Goal: Task Accomplishment & Management: Manage account settings

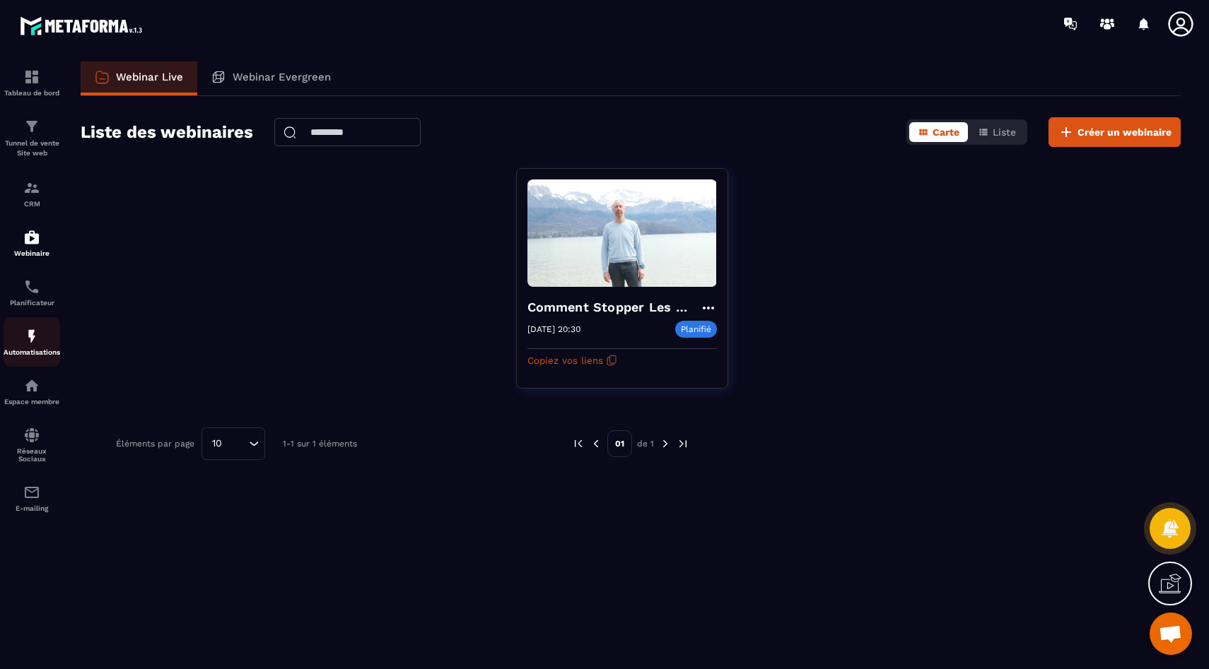
click at [33, 331] on img at bounding box center [31, 336] width 17 height 17
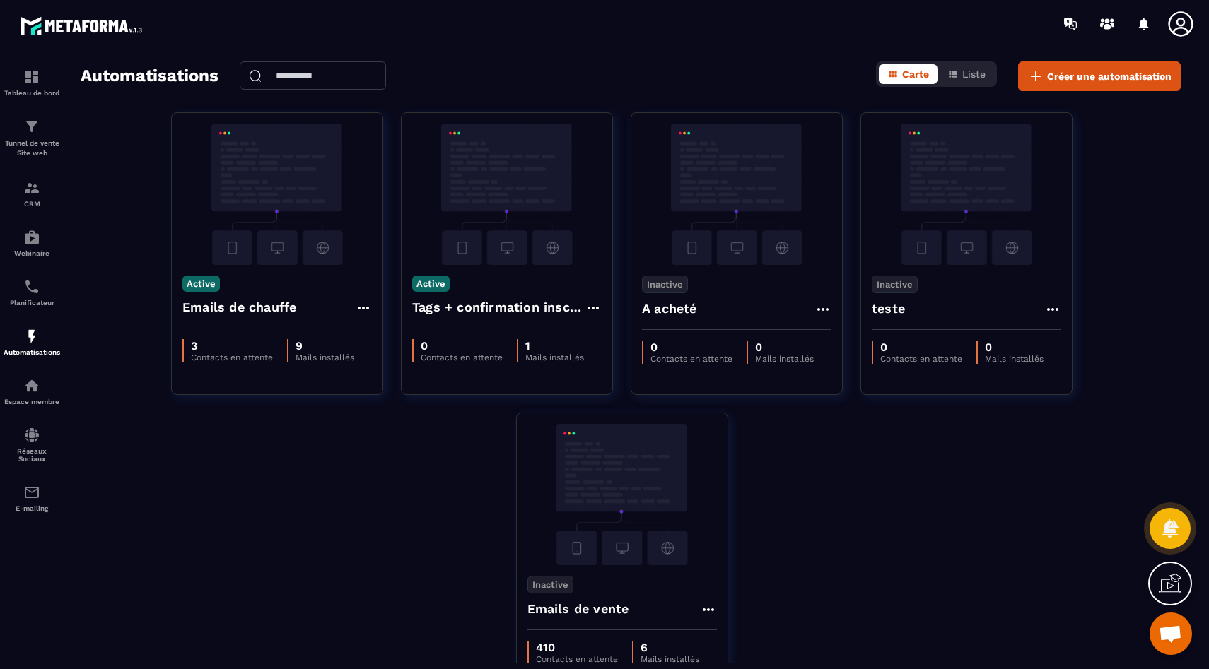
scroll to position [90, 0]
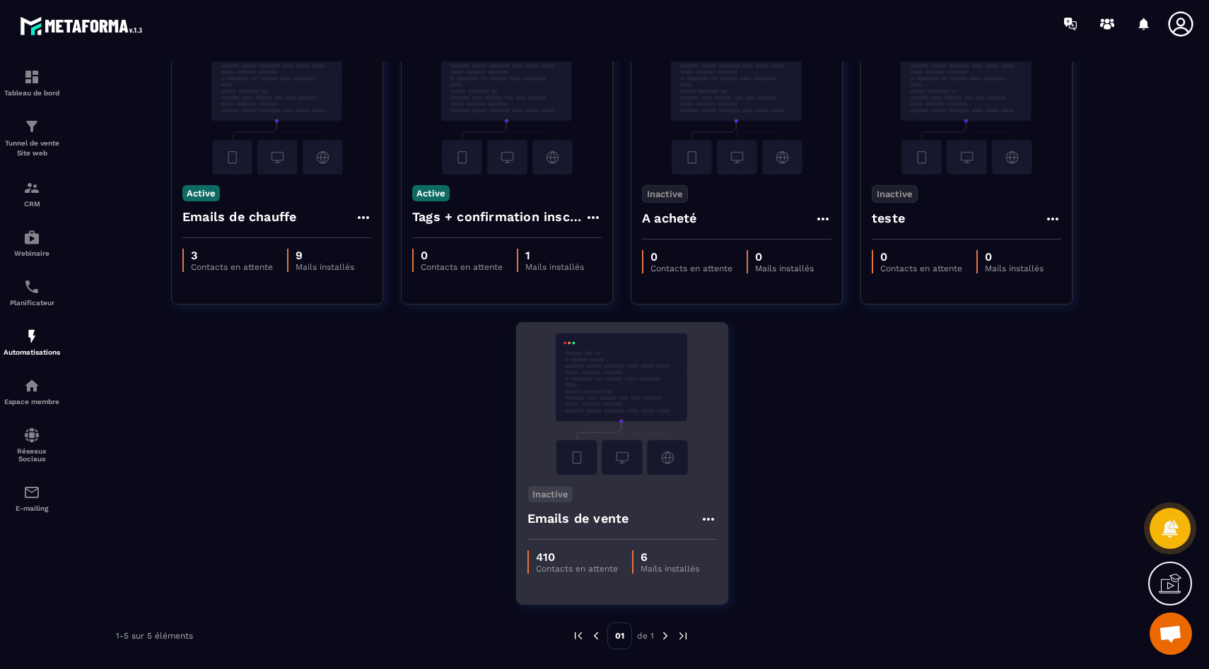
click at [627, 389] on img at bounding box center [621, 404] width 189 height 141
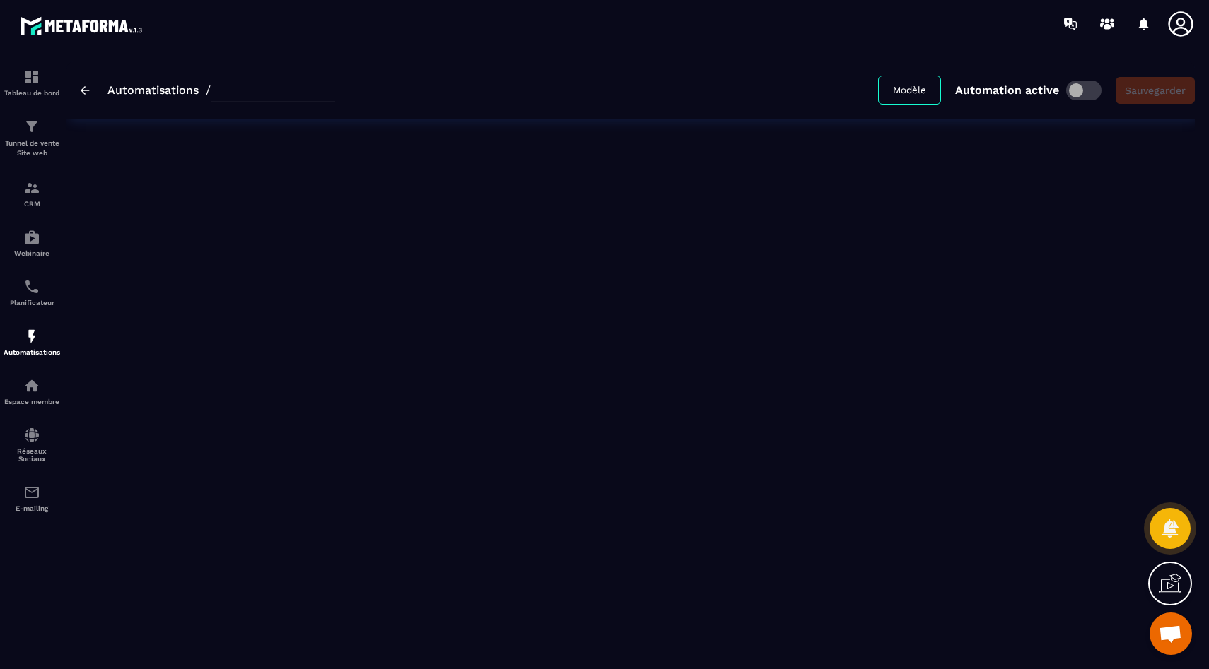
type input "**********"
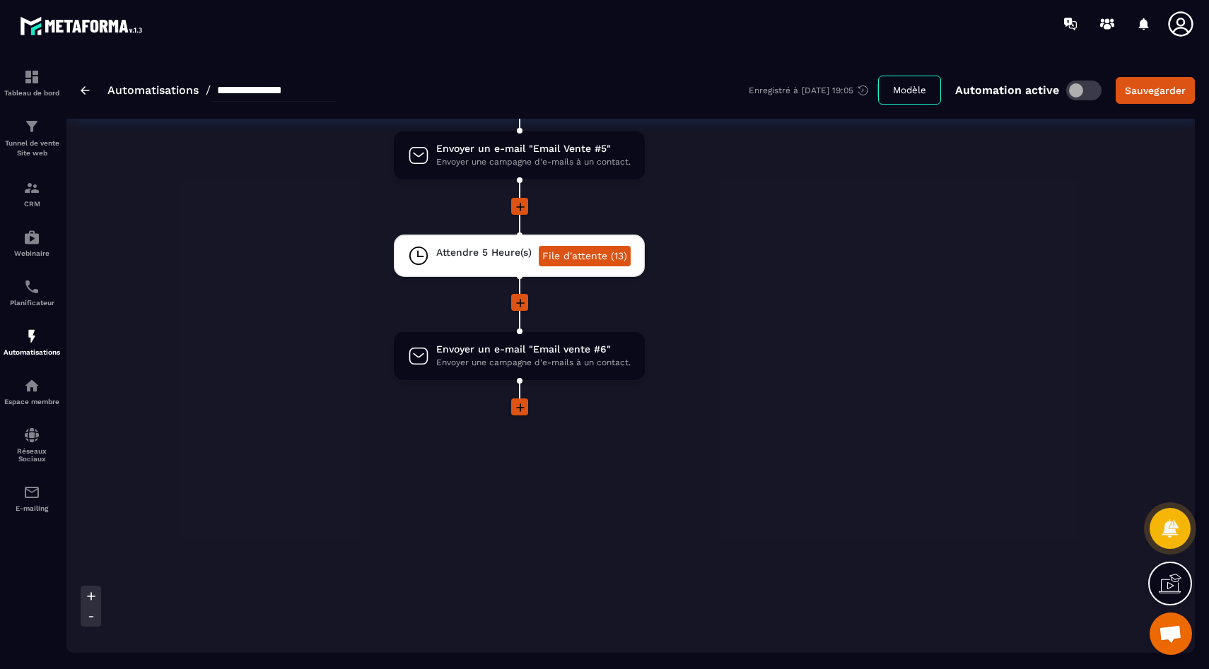
scroll to position [1225, 0]
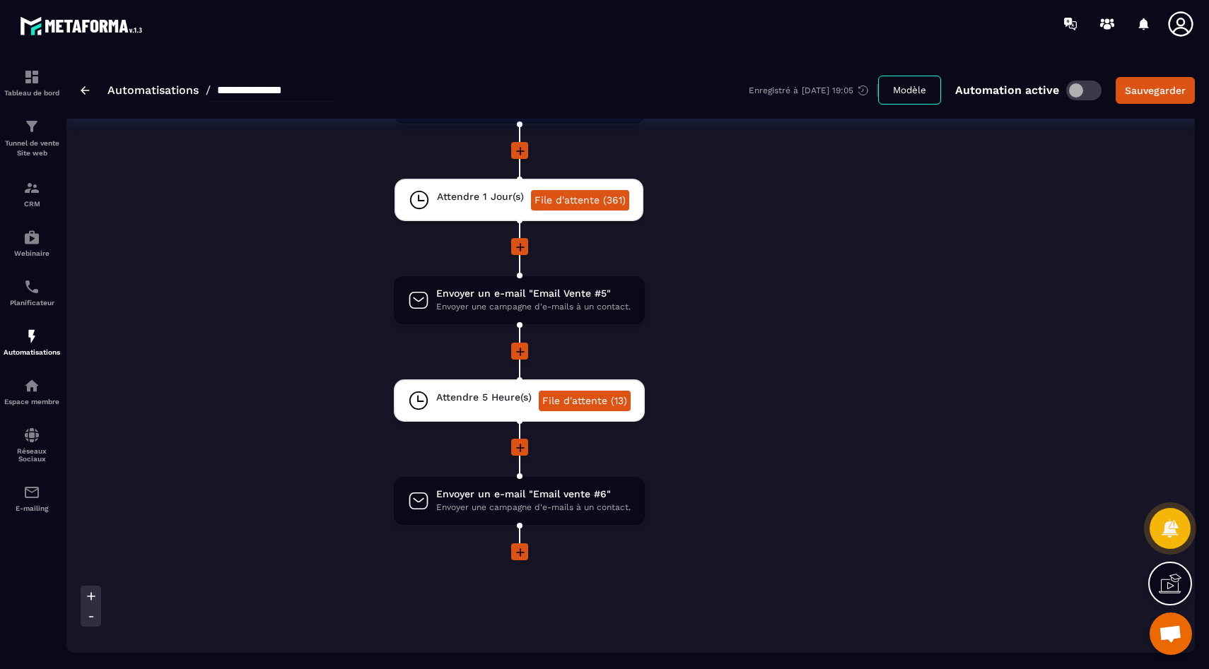
click at [89, 95] on div "**********" at bounding box center [208, 90] width 254 height 23
click at [86, 90] on img at bounding box center [85, 90] width 9 height 8
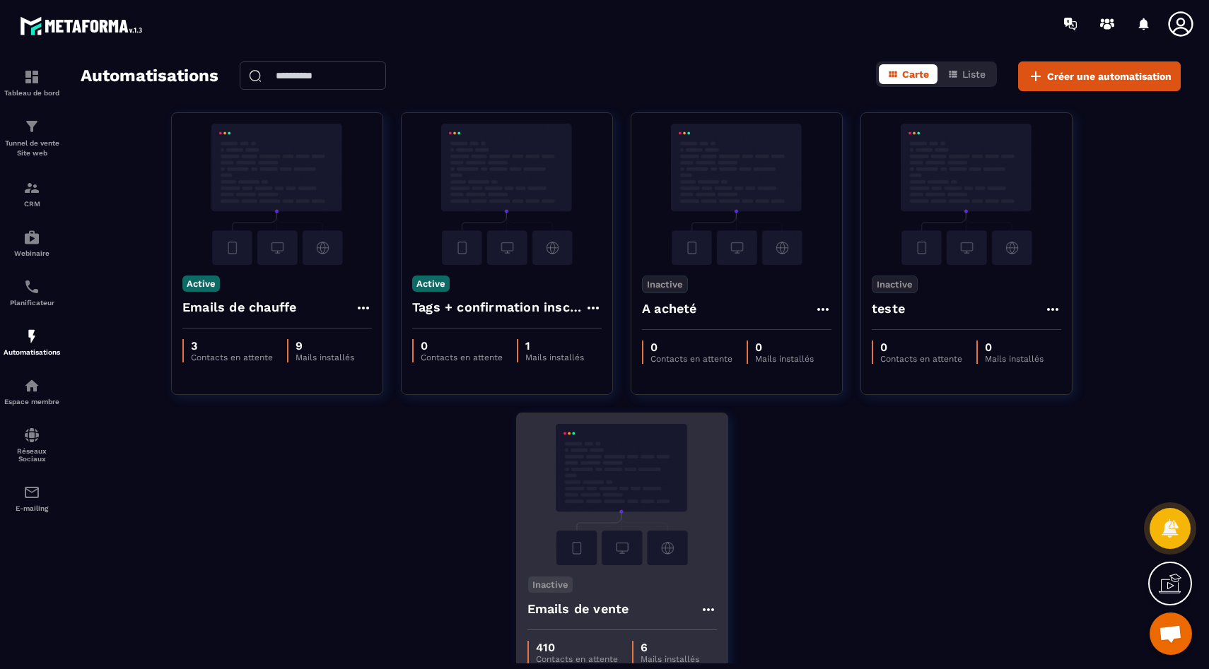
scroll to position [90, 0]
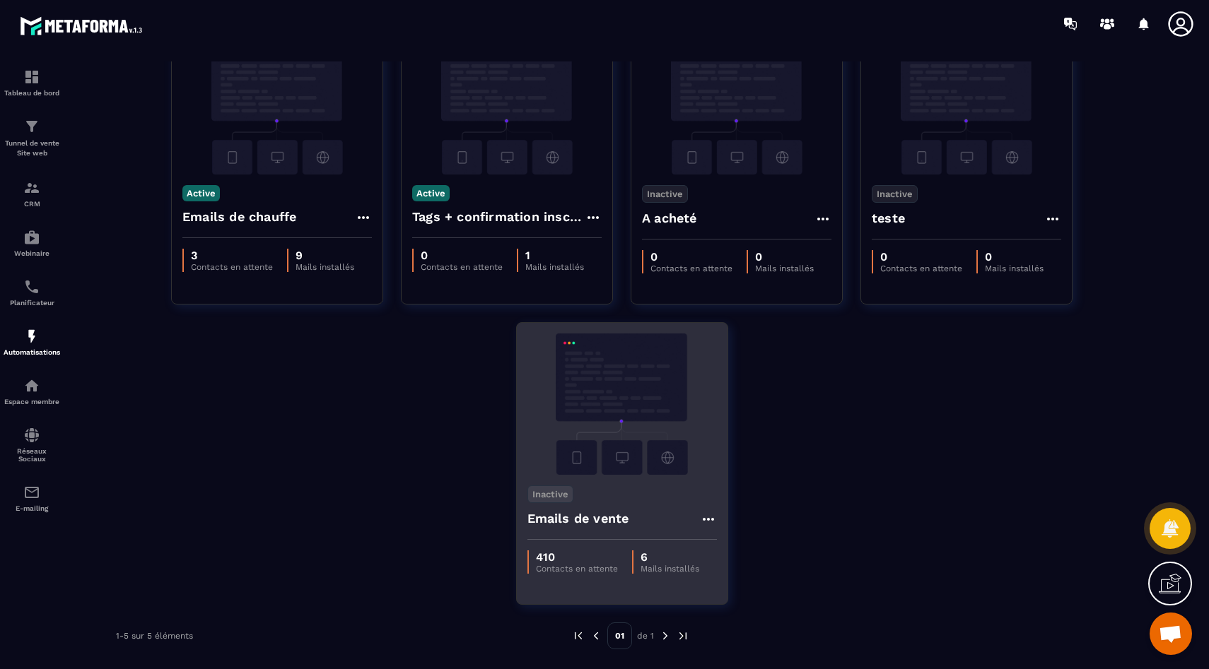
click at [618, 413] on img at bounding box center [621, 404] width 189 height 141
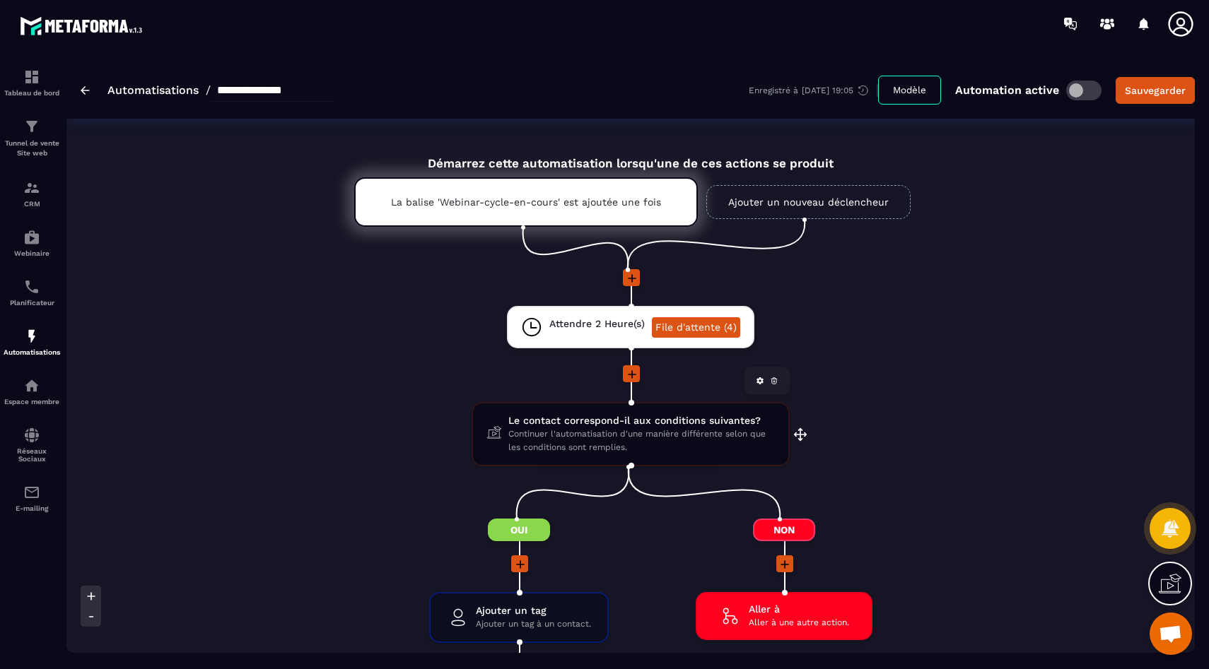
click at [590, 431] on span "Continuer l'automatisation d'une manière différente selon que les conditions so…" at bounding box center [641, 441] width 266 height 27
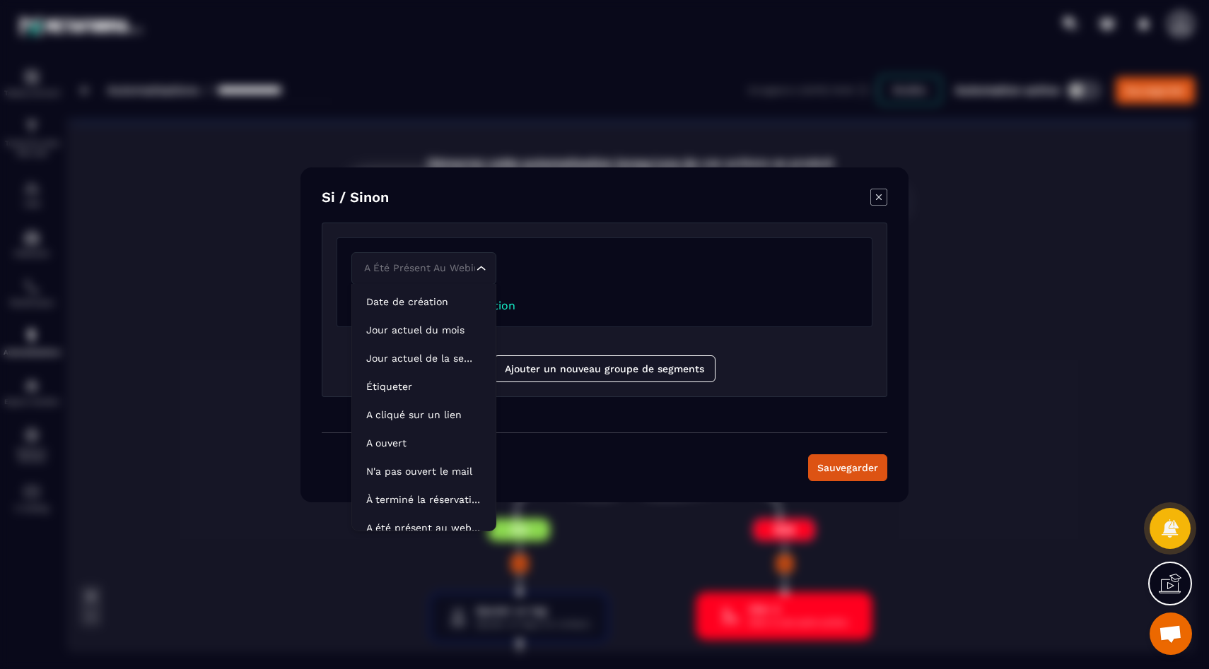
click at [394, 269] on div "A été présent au webinar" at bounding box center [416, 269] width 115 height 16
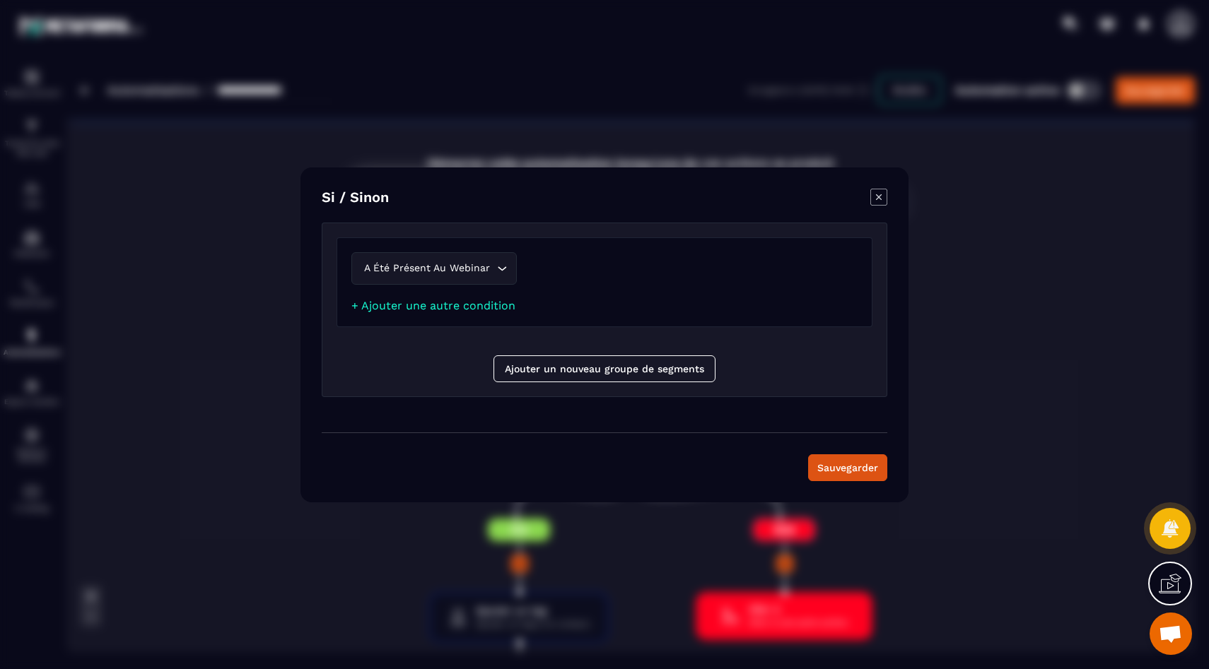
click at [275, 287] on div "Modal window" at bounding box center [604, 334] width 1209 height 669
click at [880, 197] on icon "Modal window" at bounding box center [878, 197] width 17 height 17
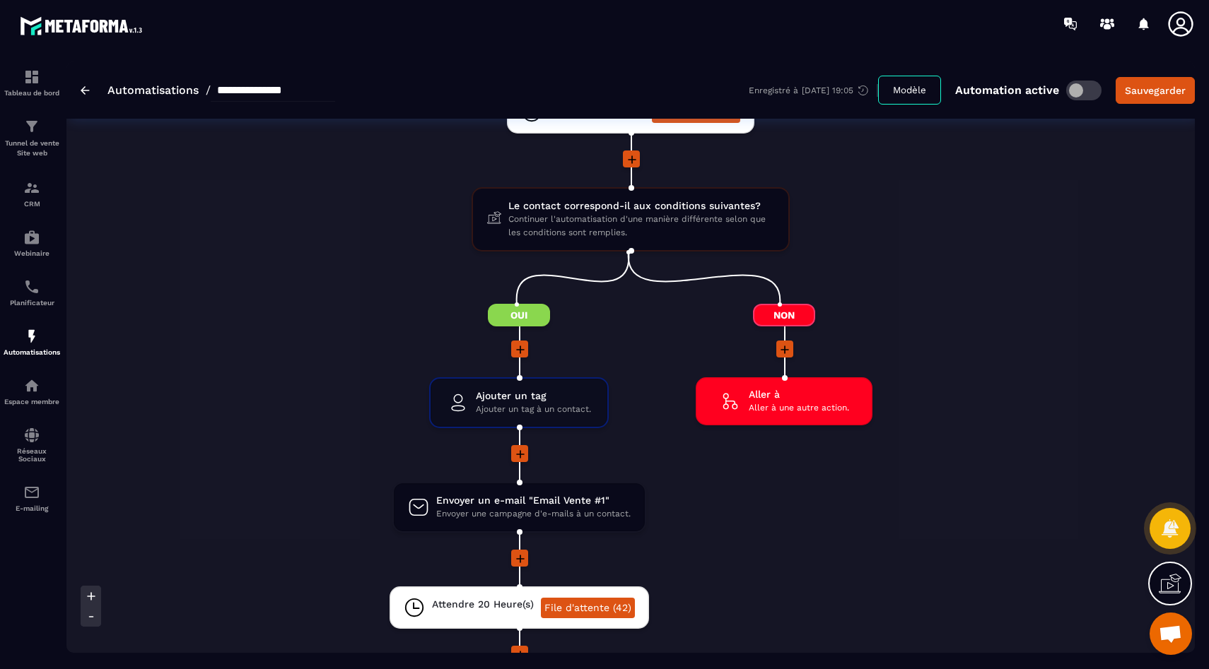
scroll to position [218, 0]
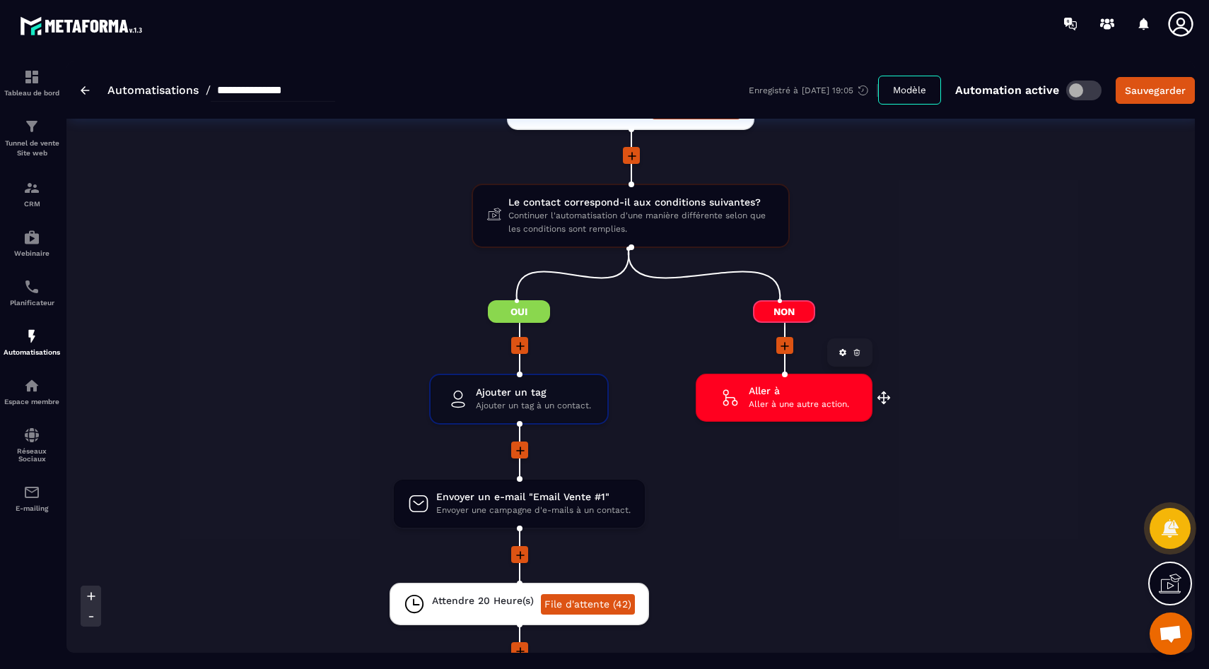
click at [798, 396] on span "Aller à" at bounding box center [798, 390] width 100 height 13
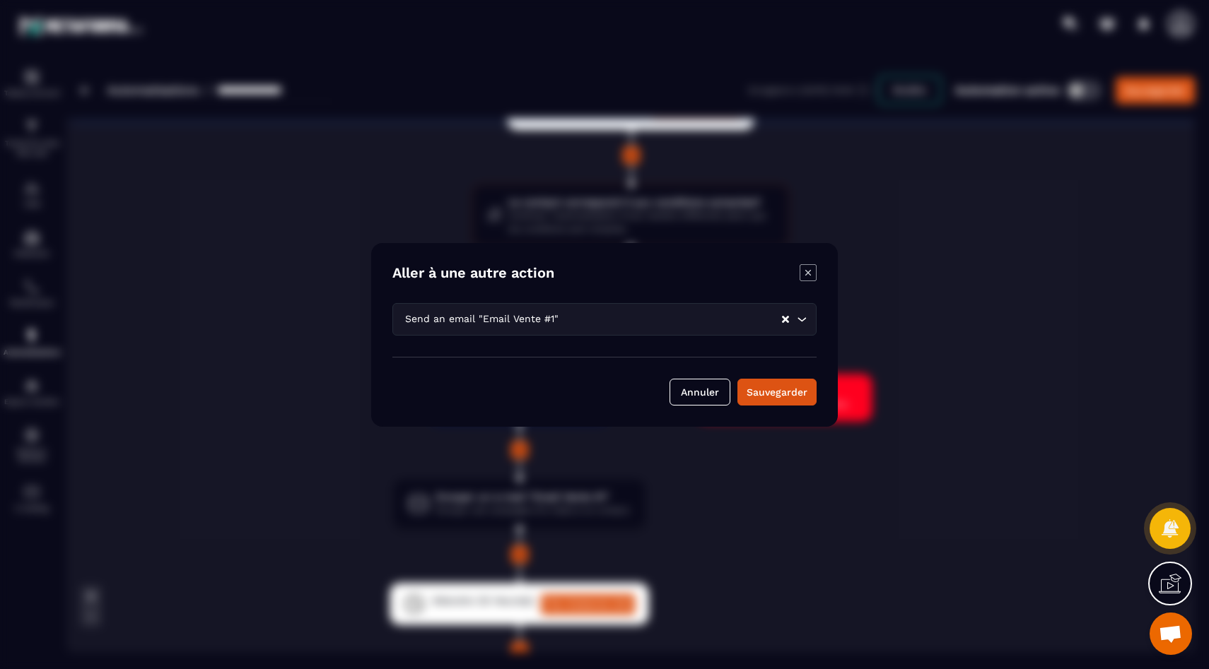
click at [290, 302] on div "Modal window" at bounding box center [604, 334] width 1209 height 669
click at [806, 274] on icon "Modal window" at bounding box center [807, 272] width 17 height 17
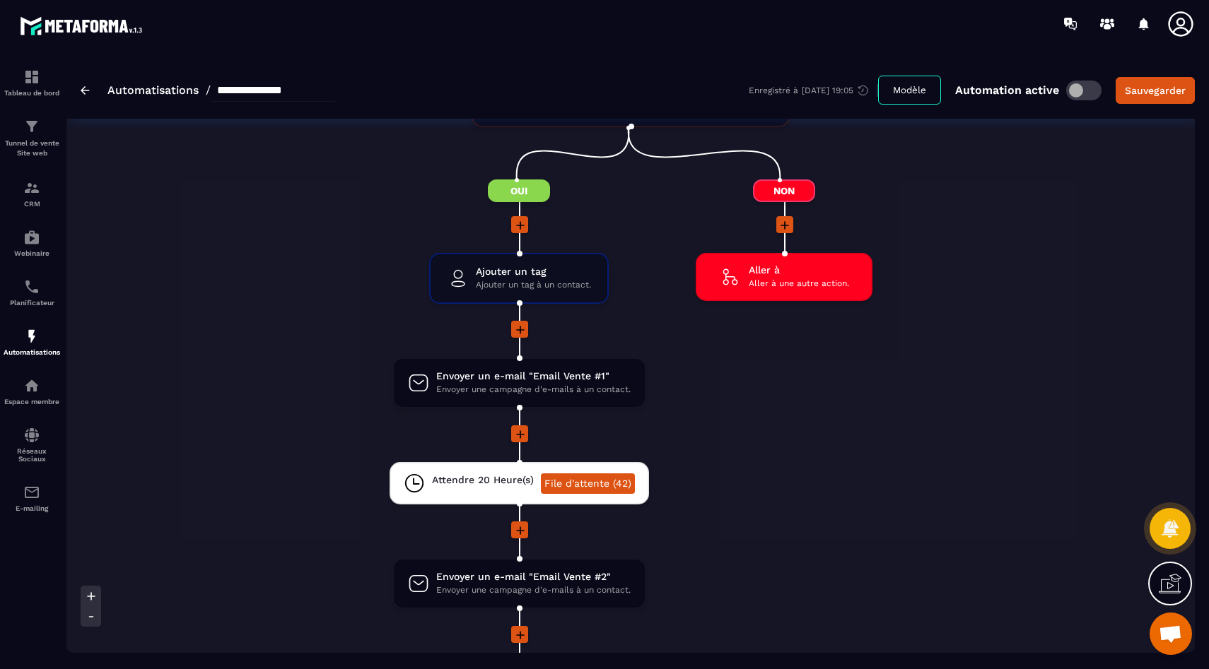
scroll to position [336, 0]
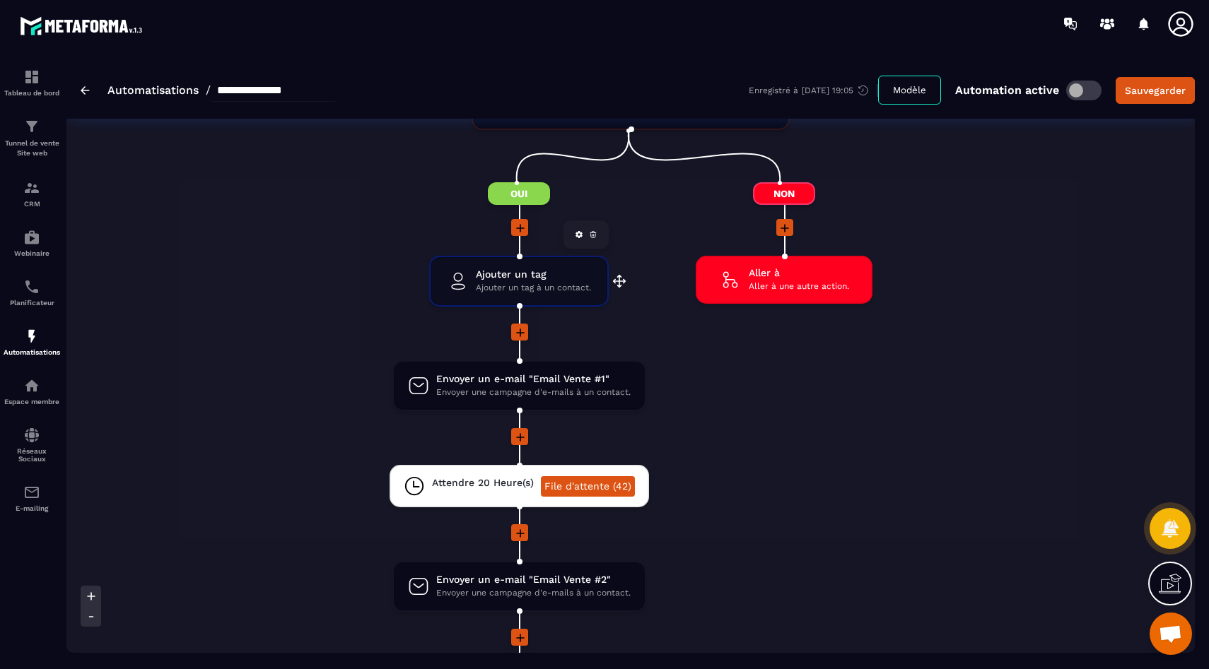
click at [481, 278] on span "Ajouter un tag" at bounding box center [533, 274] width 115 height 13
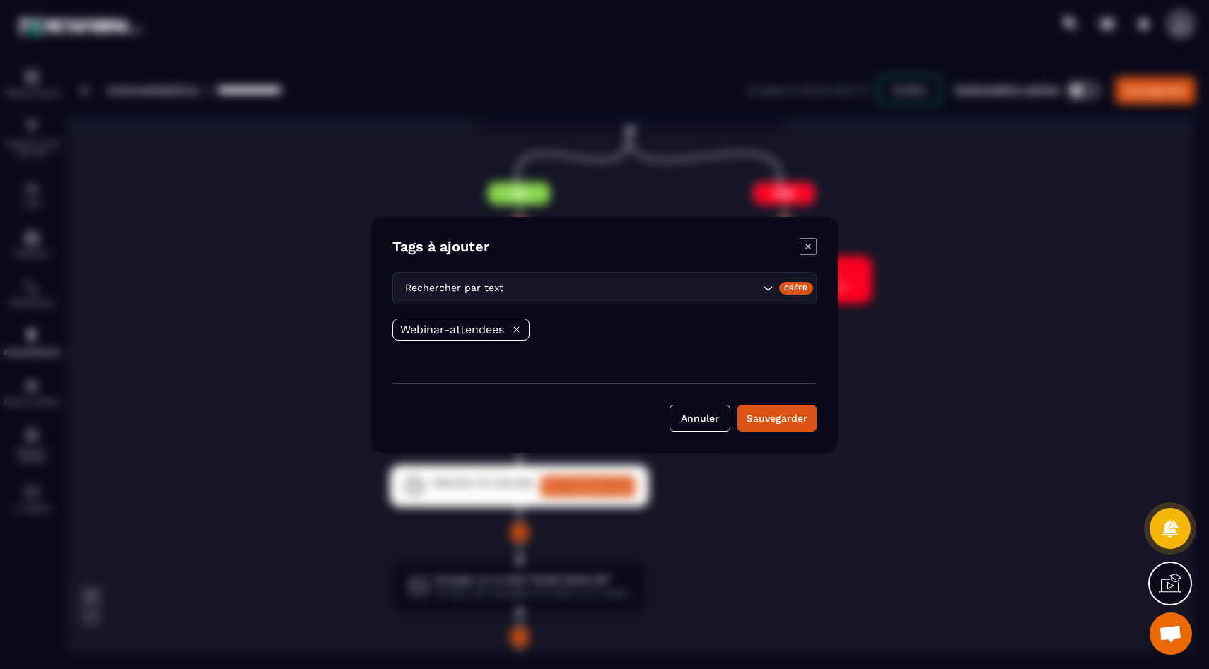
click at [685, 182] on div "Modal window" at bounding box center [604, 334] width 1209 height 669
click at [812, 245] on icon "Modal window" at bounding box center [807, 246] width 17 height 17
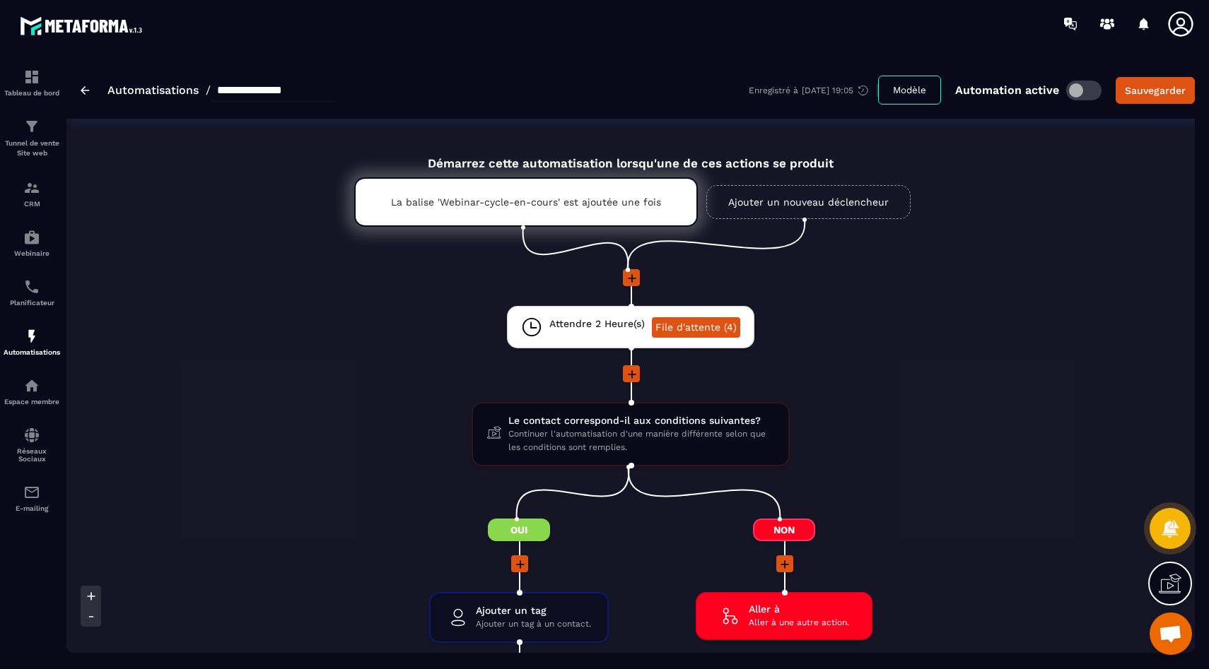
scroll to position [6, 0]
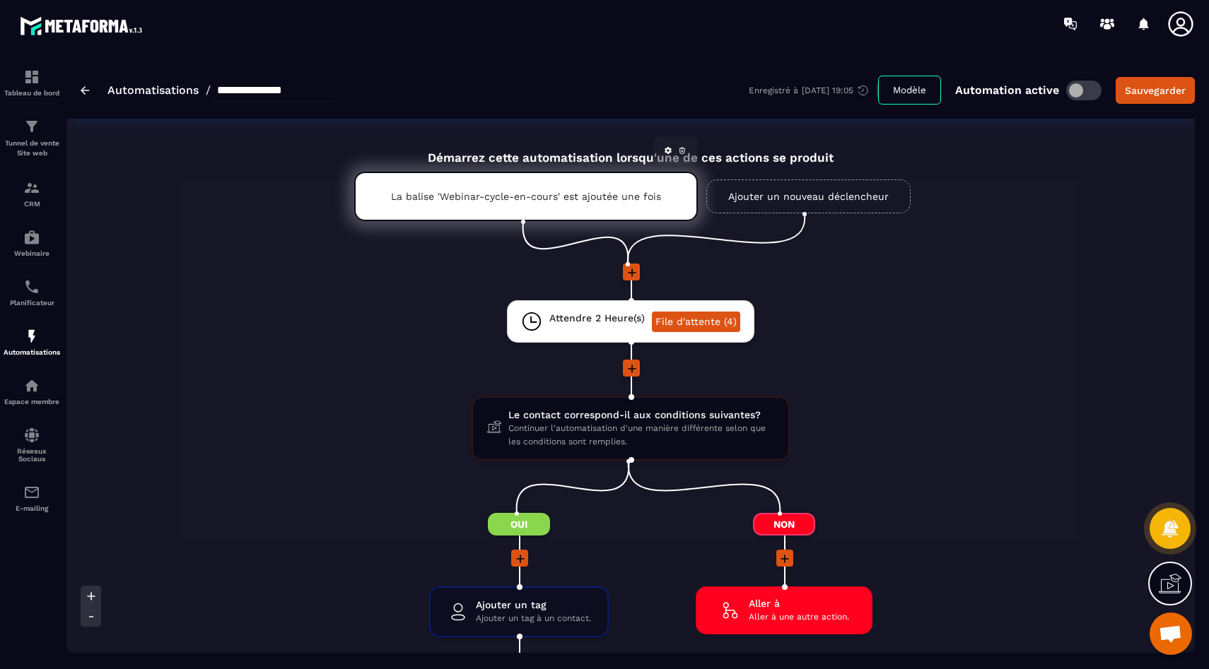
click at [424, 184] on div "La balise 'Webinar-cycle-en-cours' est ajoutée une fois" at bounding box center [525, 196] width 343 height 49
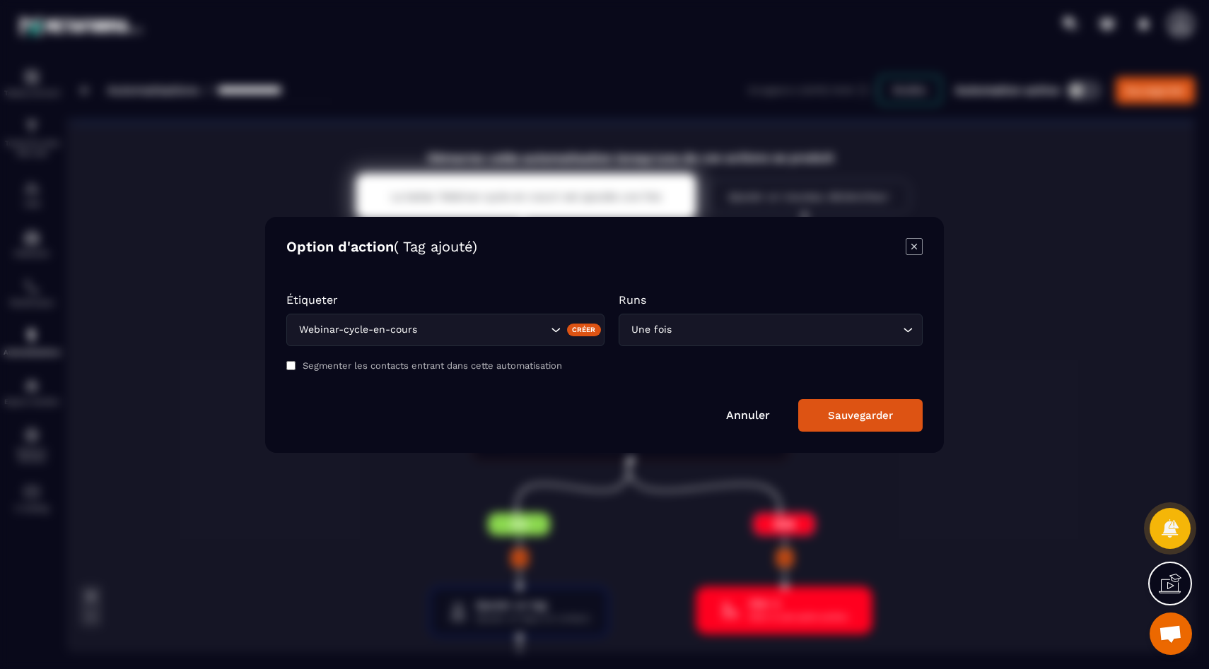
click at [274, 174] on div "Modal window" at bounding box center [604, 334] width 1209 height 669
click at [917, 243] on icon "Modal window" at bounding box center [913, 246] width 17 height 17
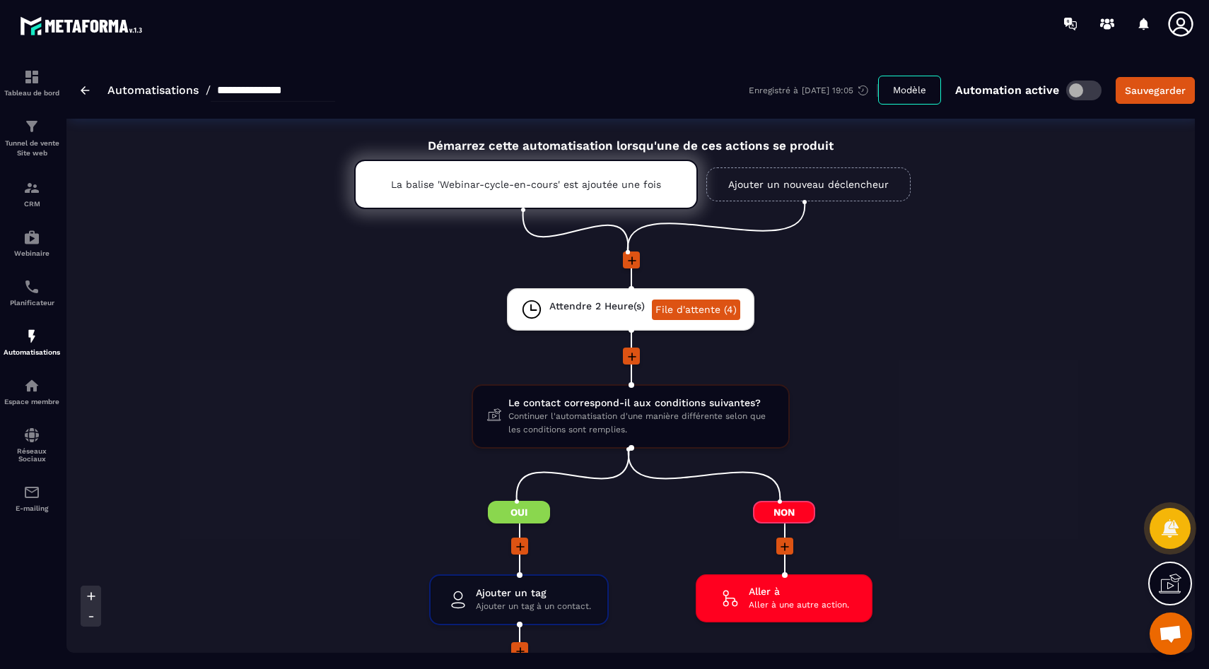
scroll to position [23, 0]
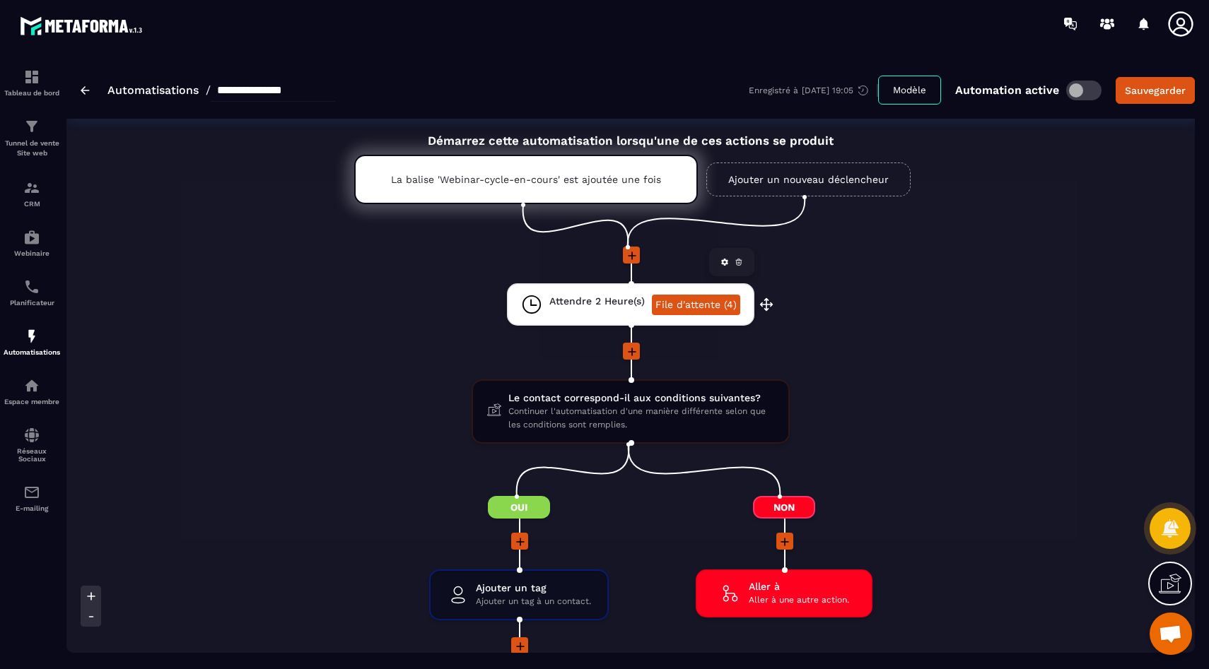
click at [660, 302] on link "File d'attente (4)" at bounding box center [696, 305] width 88 height 20
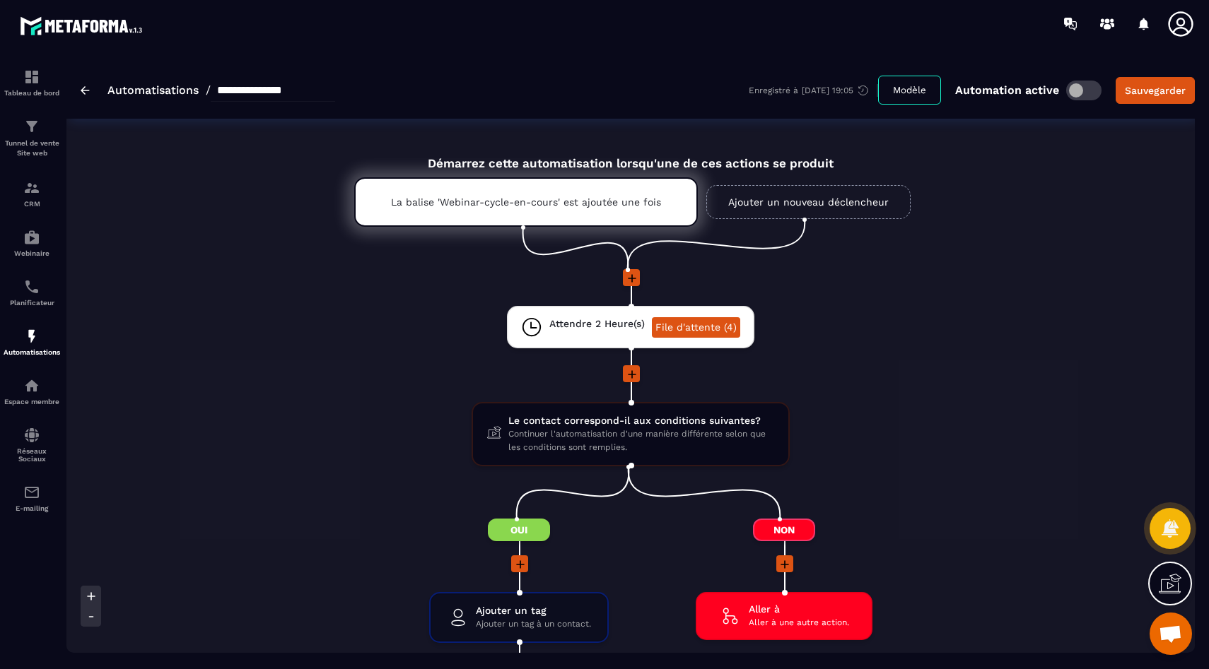
scroll to position [4, 0]
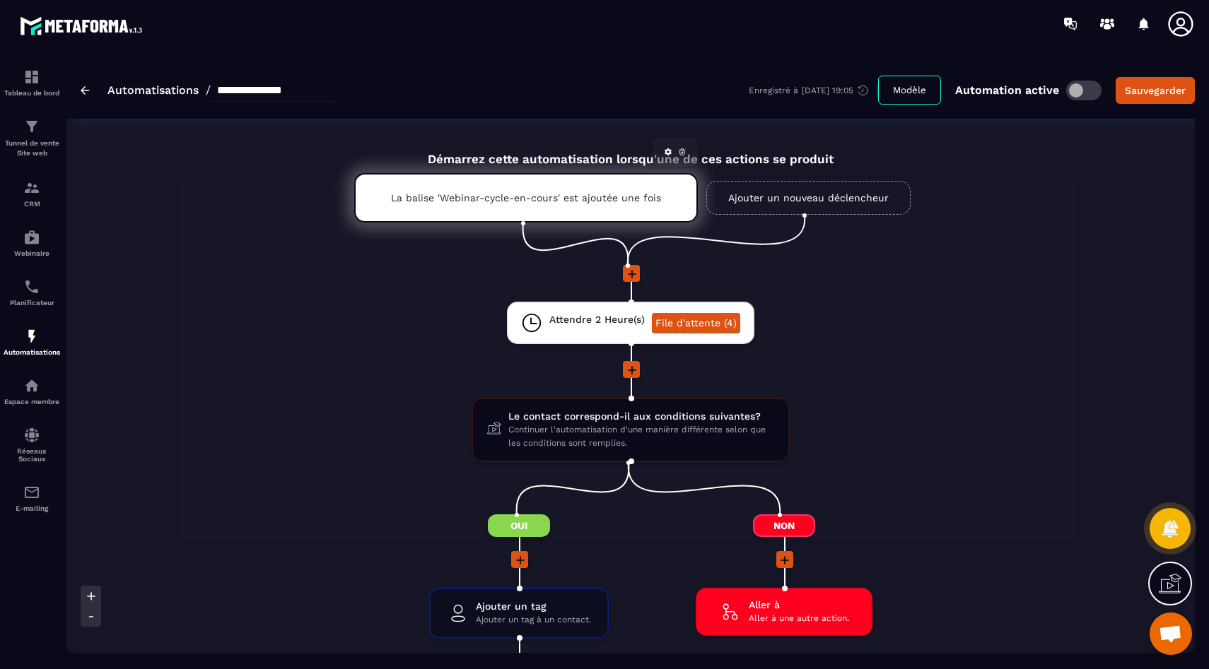
click at [515, 196] on p "La balise 'Webinar-cycle-en-cours' est ajoutée une fois" at bounding box center [526, 197] width 270 height 11
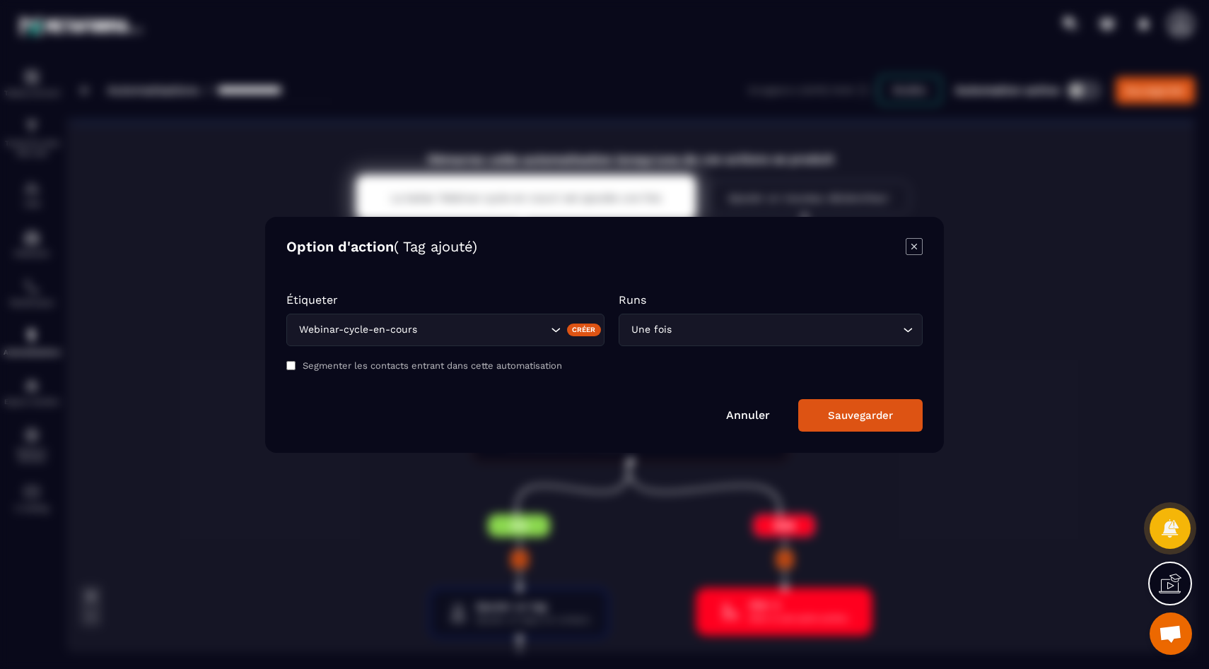
click at [228, 290] on div "Modal window" at bounding box center [604, 334] width 1209 height 669
click at [913, 243] on icon "Modal window" at bounding box center [913, 246] width 17 height 17
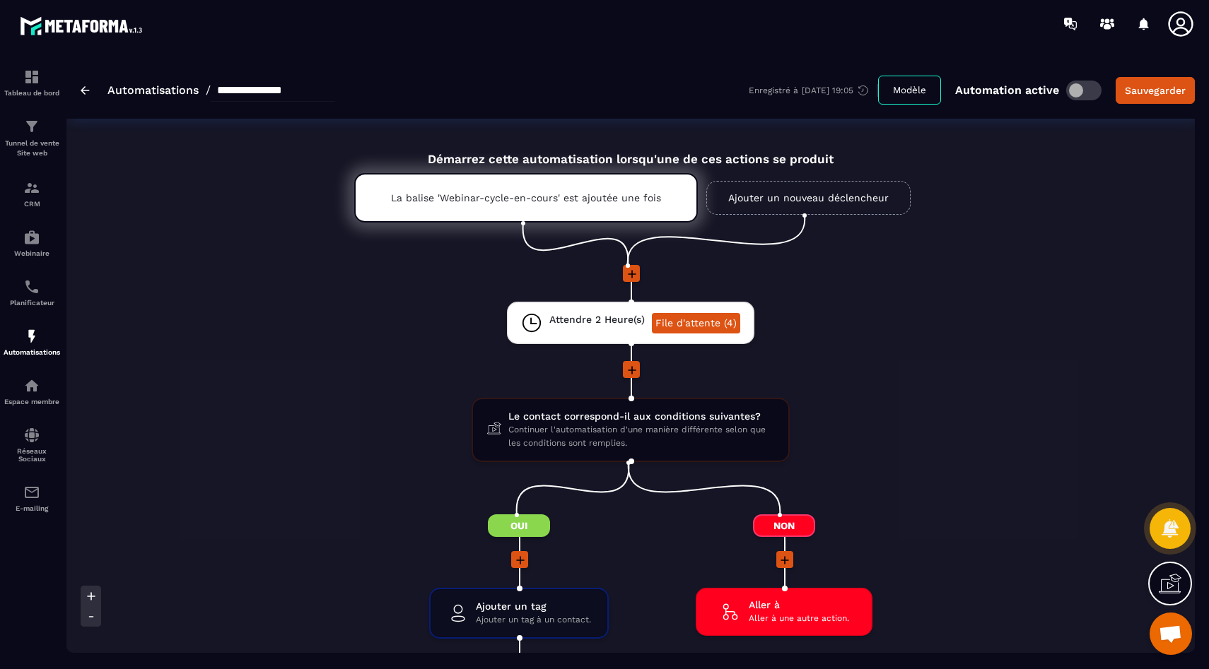
click at [92, 87] on div "**********" at bounding box center [208, 90] width 254 height 23
click at [522, 200] on p "La balise 'Webinar-cycle-en-cours' est ajoutée une fois" at bounding box center [526, 197] width 270 height 11
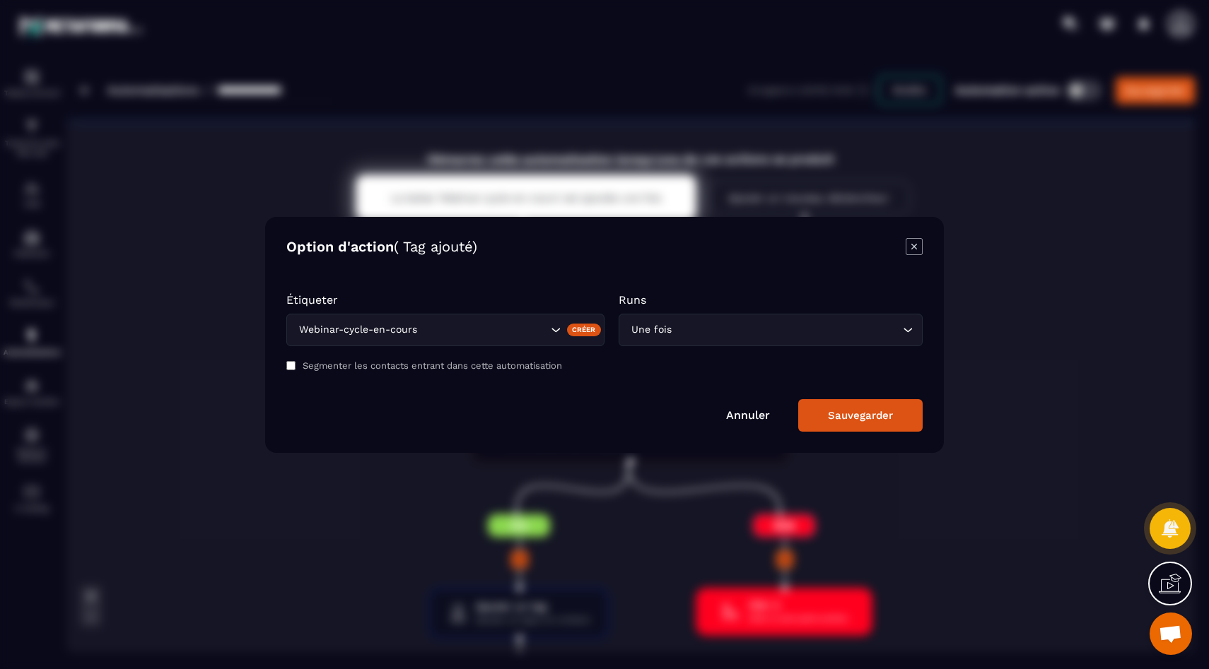
click at [383, 327] on div "Webinar-cycle-en-cours" at bounding box center [421, 330] width 254 height 16
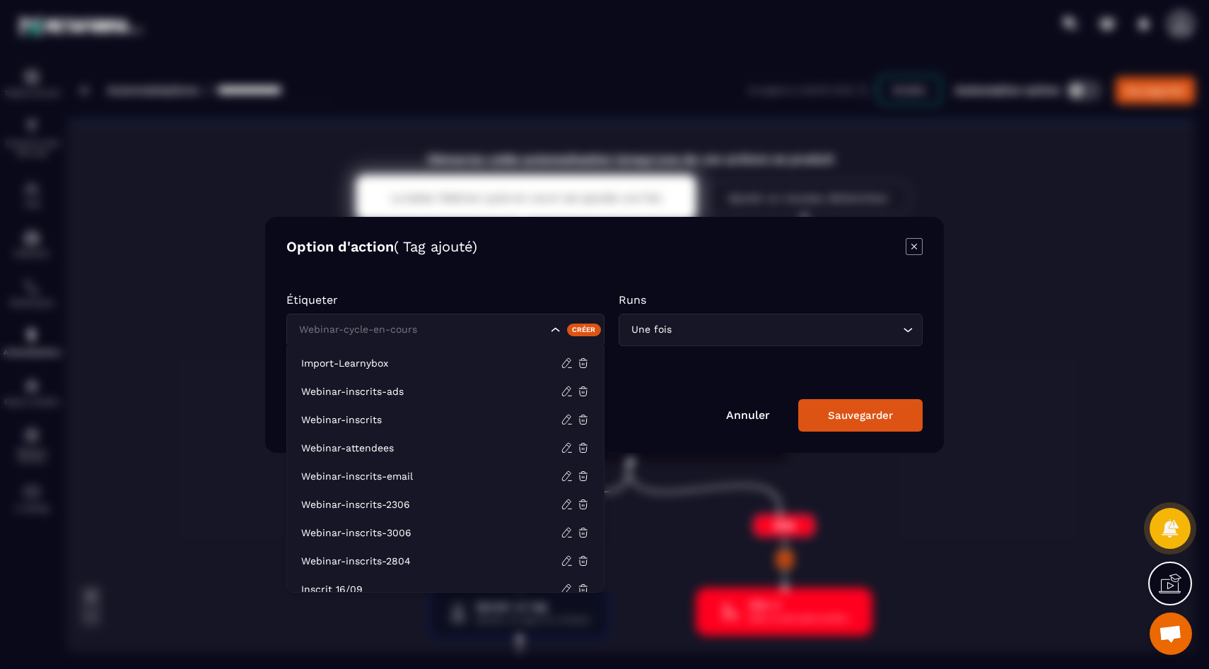
click at [409, 278] on div "Option d'action ( Tag ajouté) Étiqueter Webinar-cycle-en-cours Créer Runs Une f…" at bounding box center [604, 335] width 678 height 236
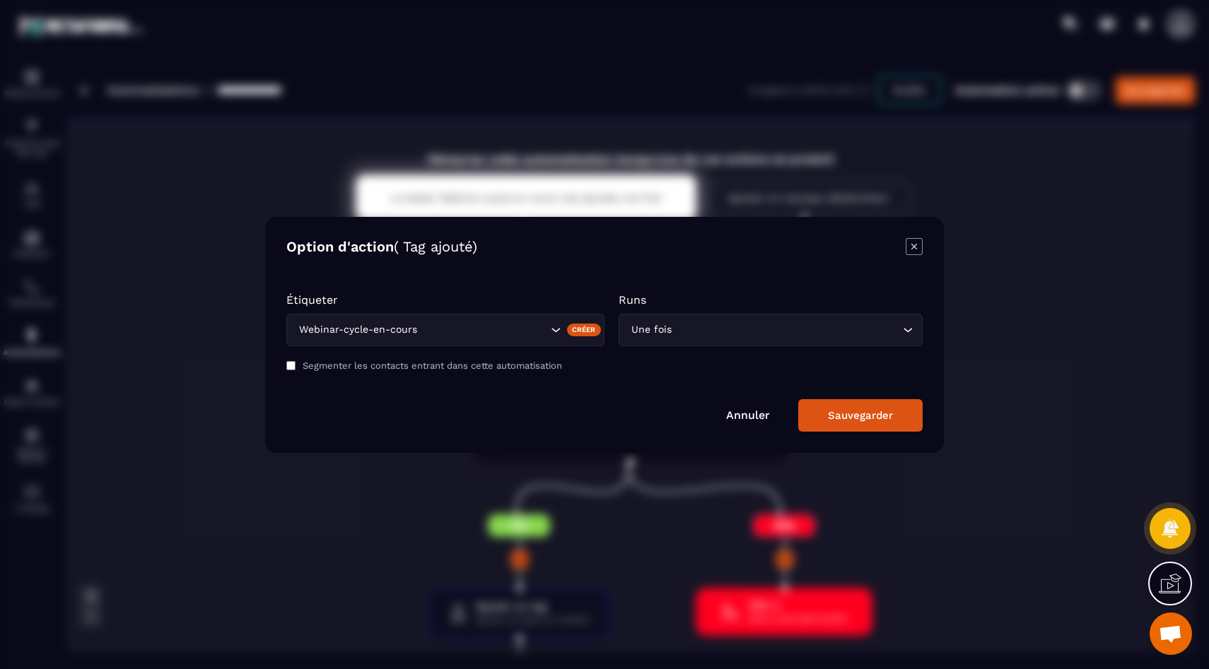
click at [166, 259] on div "Modal window" at bounding box center [604, 334] width 1209 height 669
click at [915, 247] on icon "Modal window" at bounding box center [914, 246] width 6 height 6
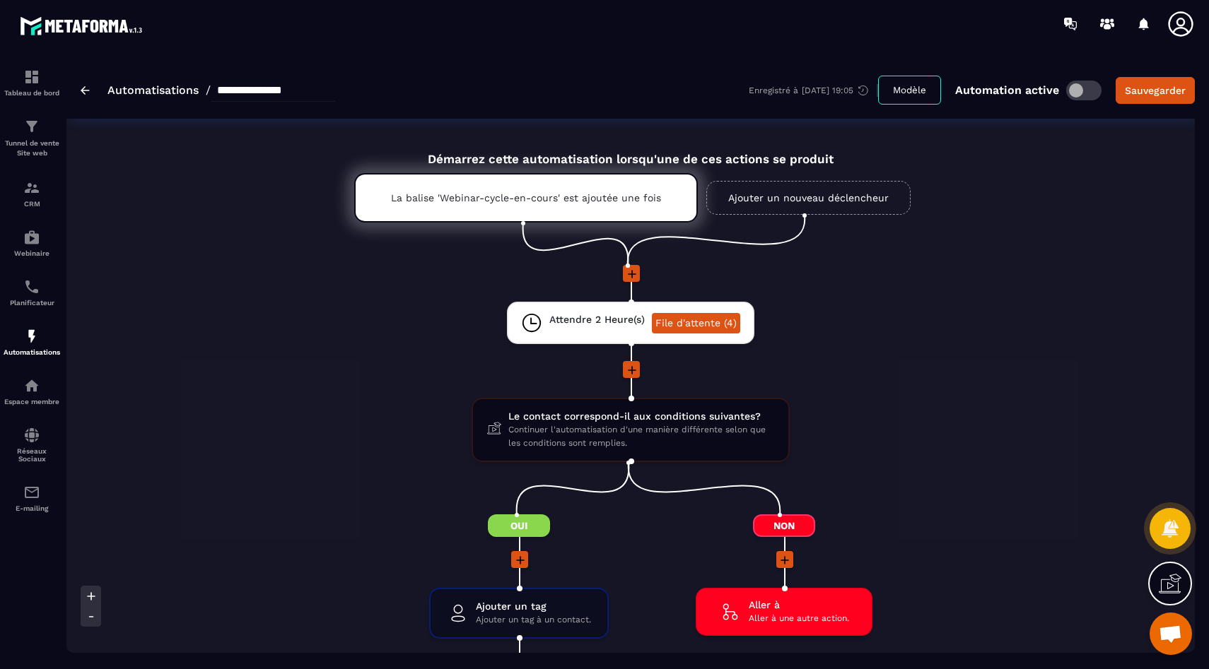
drag, startPoint x: 75, startPoint y: 86, endPoint x: 82, endPoint y: 88, distance: 7.2
click at [76, 86] on div "**********" at bounding box center [630, 89] width 1128 height 57
click at [82, 88] on img at bounding box center [85, 90] width 9 height 8
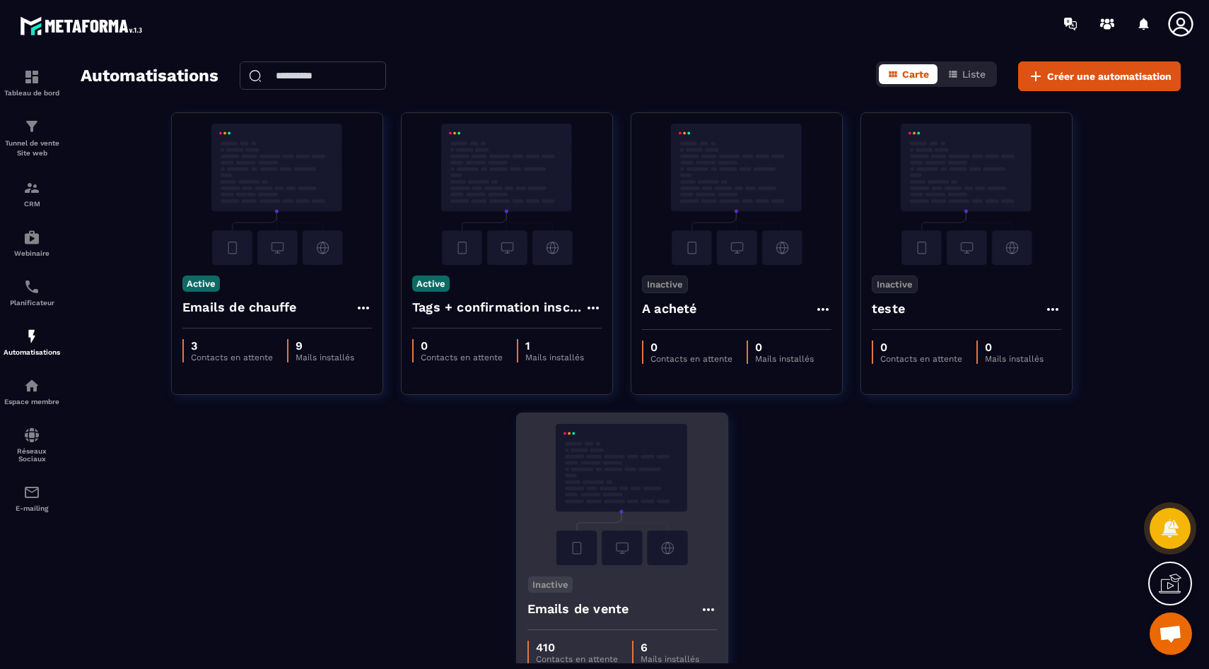
scroll to position [90, 0]
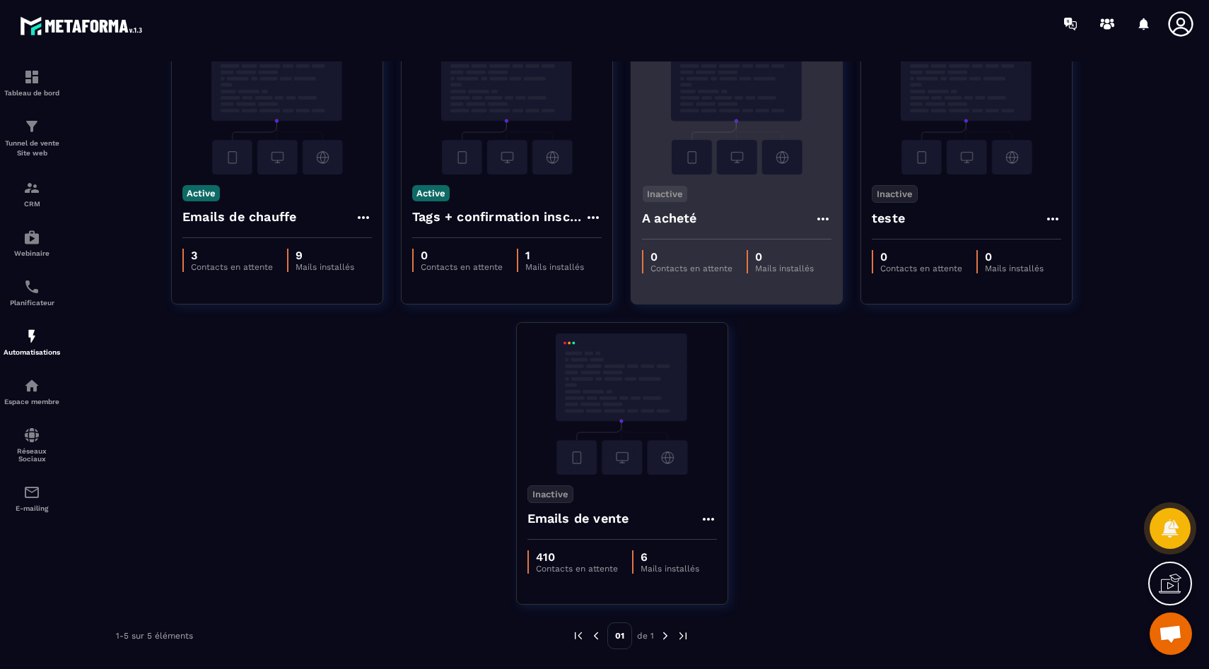
click at [741, 187] on div "Inactive A acheté" at bounding box center [736, 207] width 211 height 65
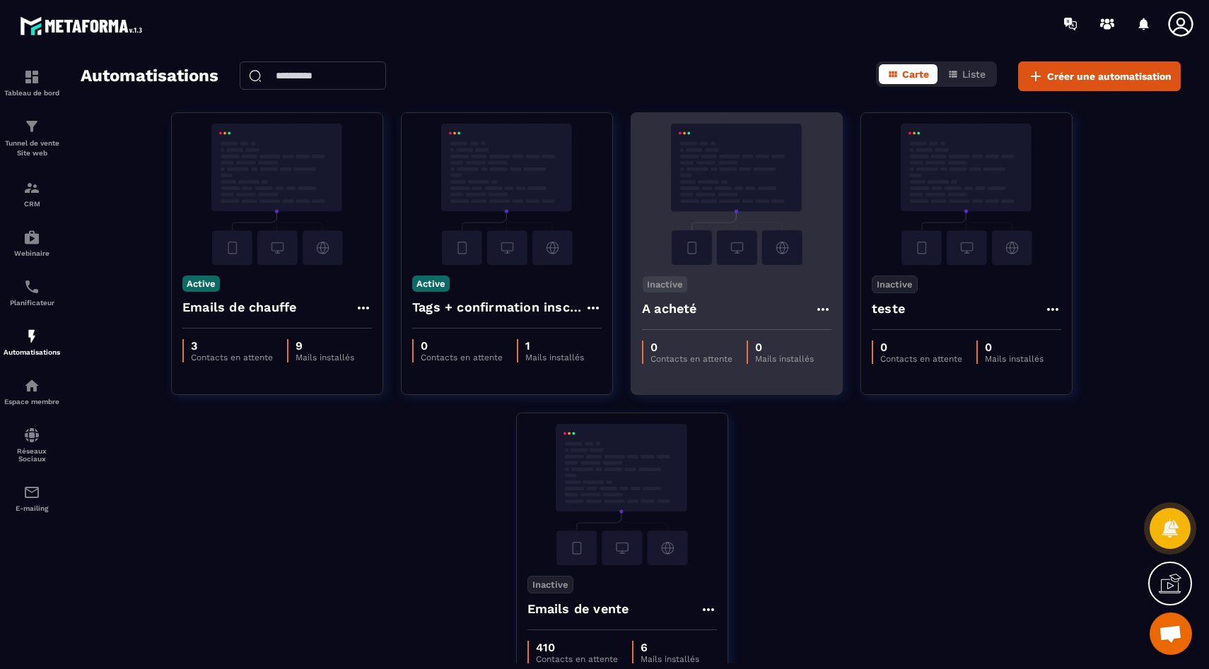
scroll to position [4, 0]
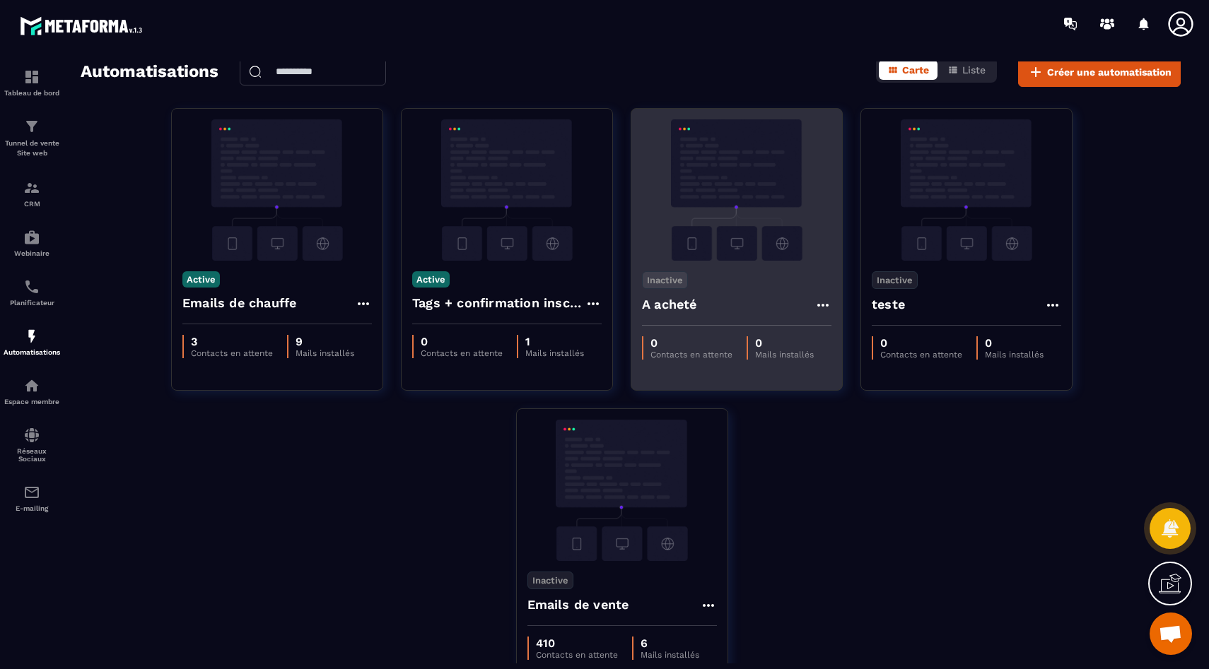
click at [724, 196] on img at bounding box center [736, 189] width 189 height 141
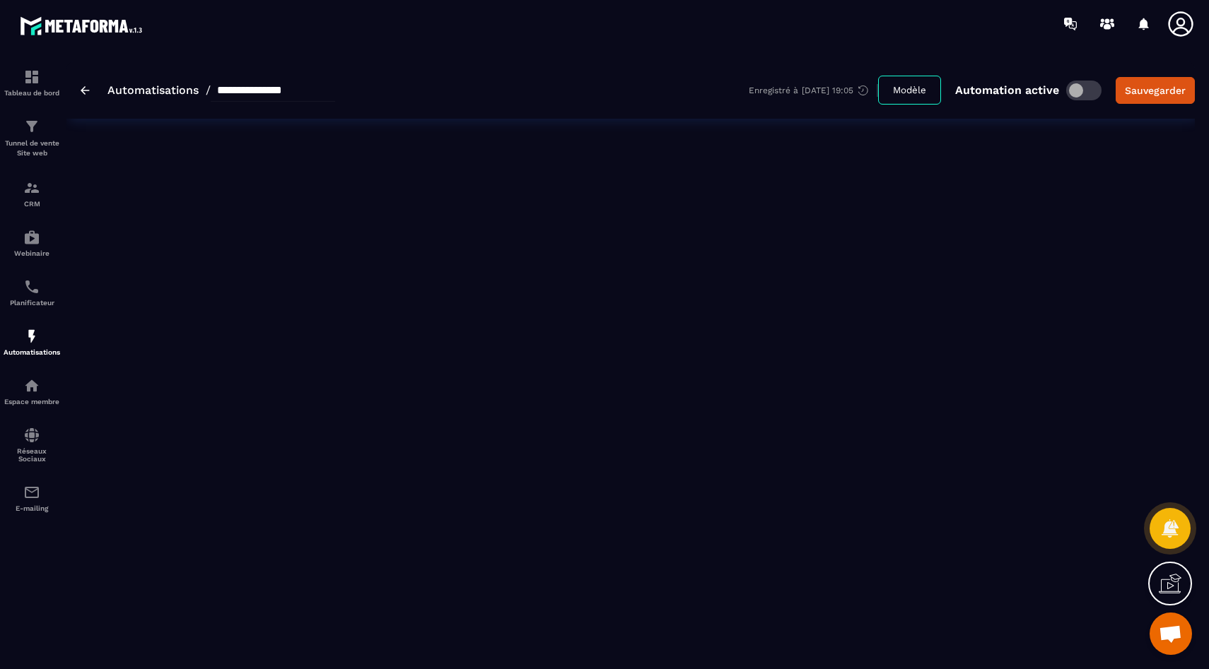
type input "********"
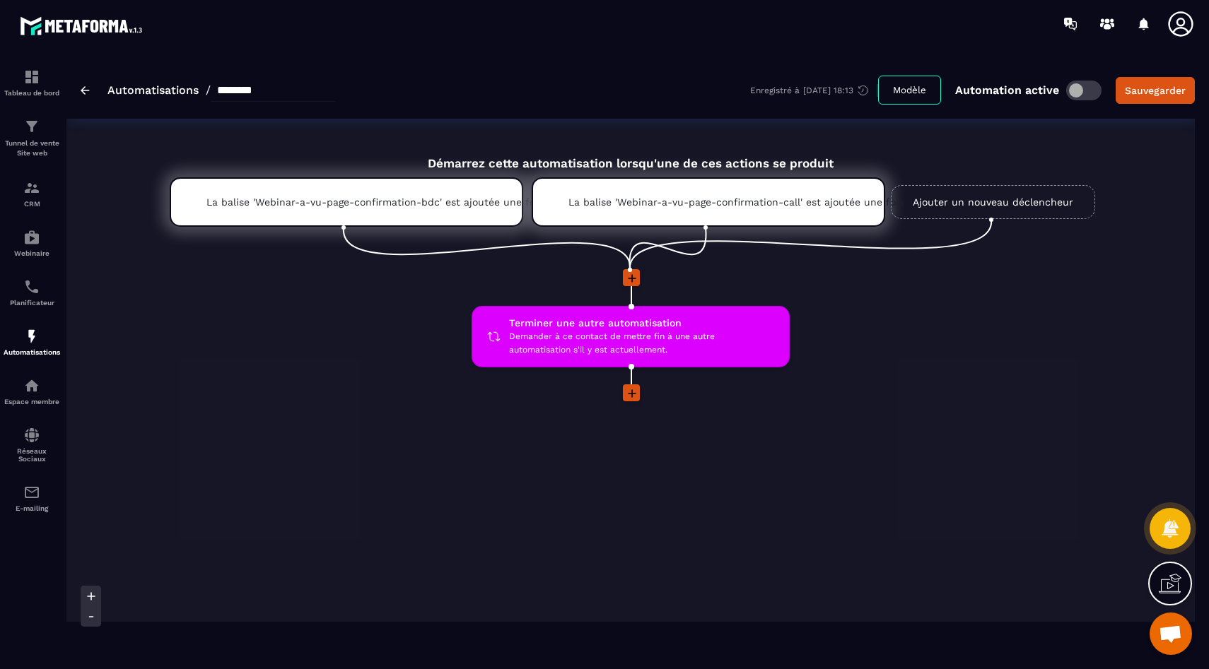
click at [83, 90] on img at bounding box center [85, 90] width 9 height 8
